Goal: Task Accomplishment & Management: Use online tool/utility

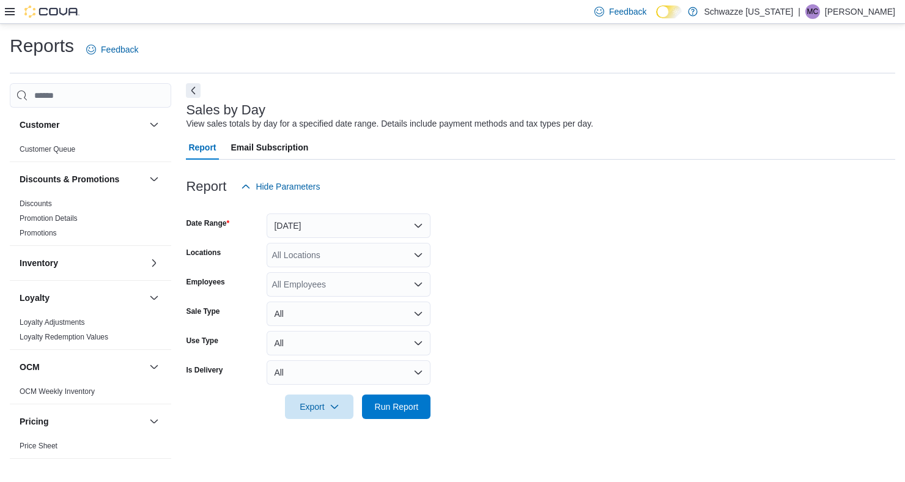
scroll to position [28, 0]
click at [317, 213] on button "[DATE]" at bounding box center [349, 225] width 164 height 24
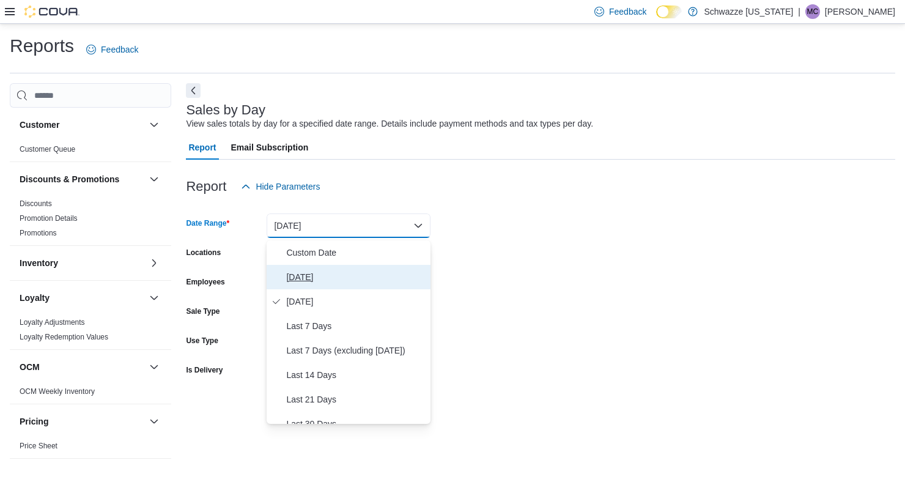
click at [337, 270] on span "[DATE]" at bounding box center [355, 277] width 139 height 15
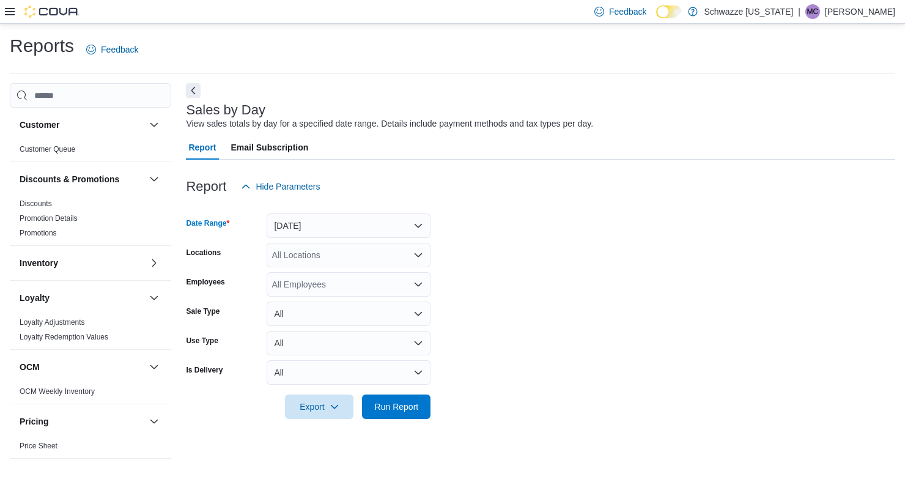
click at [364, 243] on div "All Locations" at bounding box center [349, 255] width 164 height 24
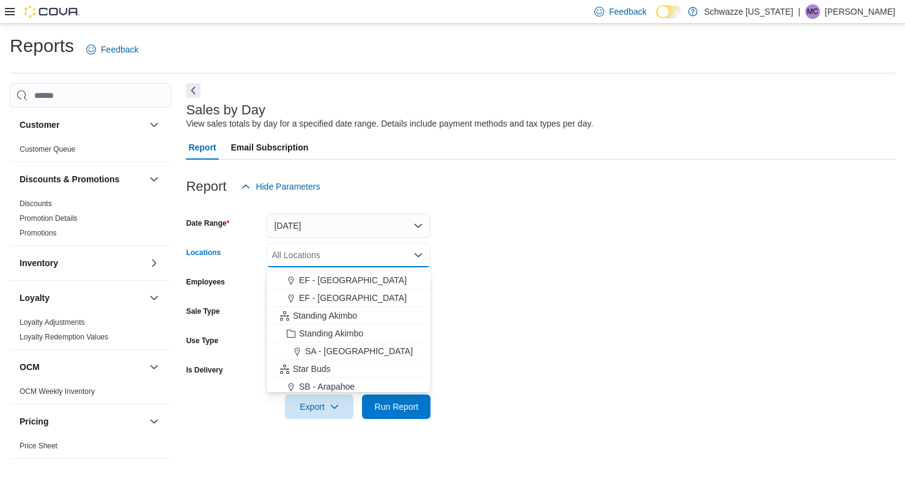
scroll to position [70, 0]
click at [349, 344] on div "SA - [GEOGRAPHIC_DATA]" at bounding box center [348, 350] width 149 height 12
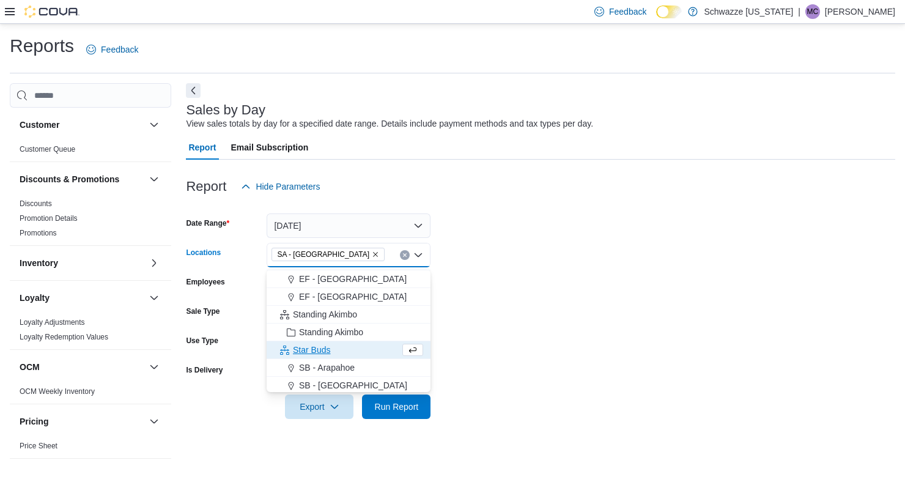
click at [520, 212] on form "Date Range [DATE] Locations [GEOGRAPHIC_DATA] - [GEOGRAPHIC_DATA] Combo box. Se…" at bounding box center [540, 309] width 709 height 220
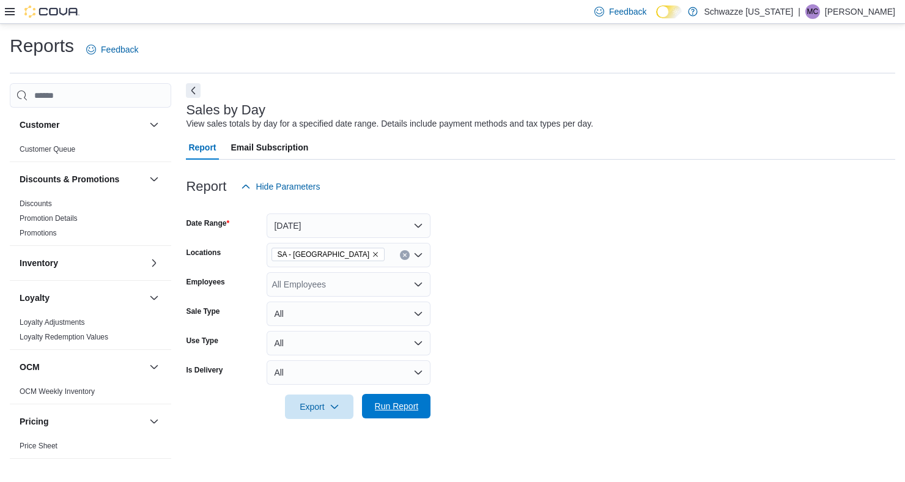
click at [412, 400] on span "Run Report" at bounding box center [397, 406] width 44 height 12
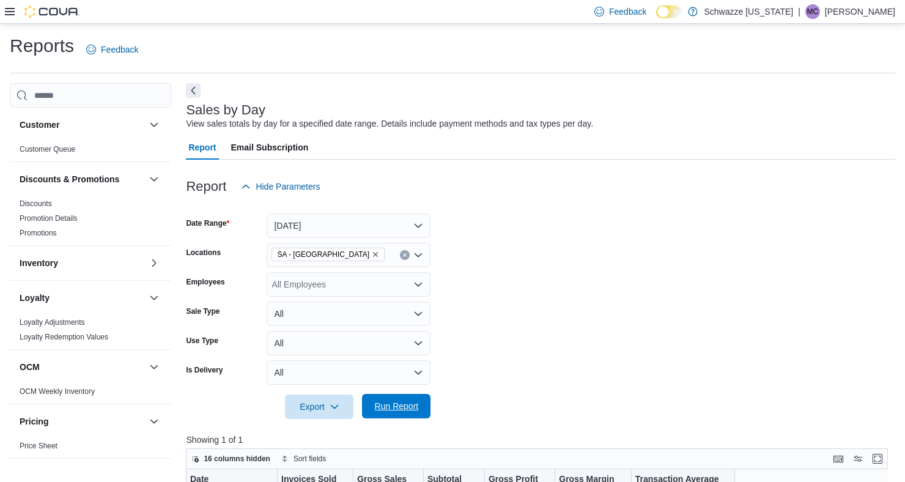
click at [417, 417] on span "Run Report" at bounding box center [396, 406] width 54 height 24
click at [524, 366] on form "Date Range [DATE] Locations [GEOGRAPHIC_DATA] - [GEOGRAPHIC_DATA] Employees All…" at bounding box center [540, 309] width 709 height 220
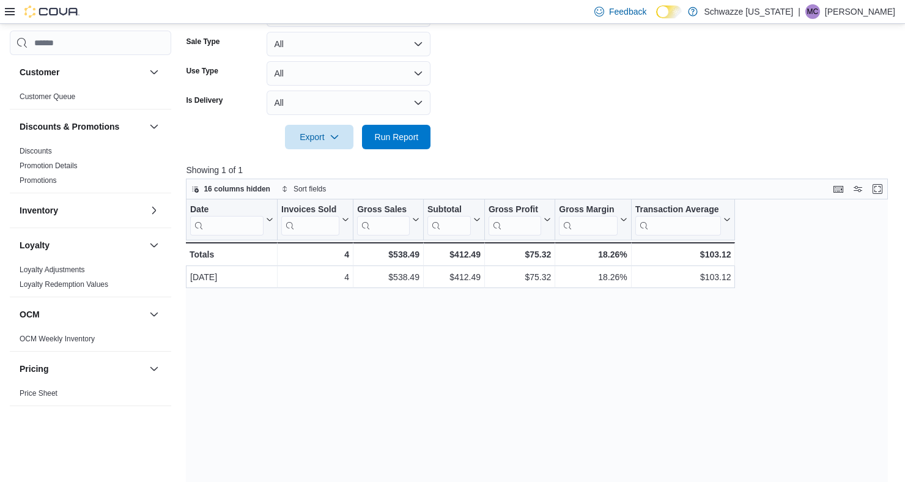
scroll to position [278, 0]
